Goal: Task Accomplishment & Management: Use online tool/utility

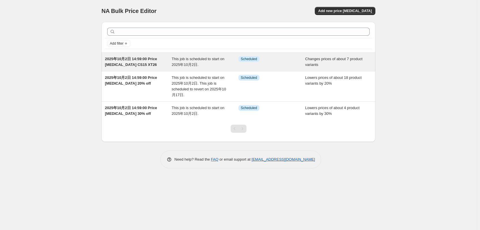
click at [135, 62] on span "2025年10月2日 14:59:00 Price [MEDICAL_DATA] CS15 XT26" at bounding box center [131, 62] width 52 height 10
